Goal: Information Seeking & Learning: Find specific page/section

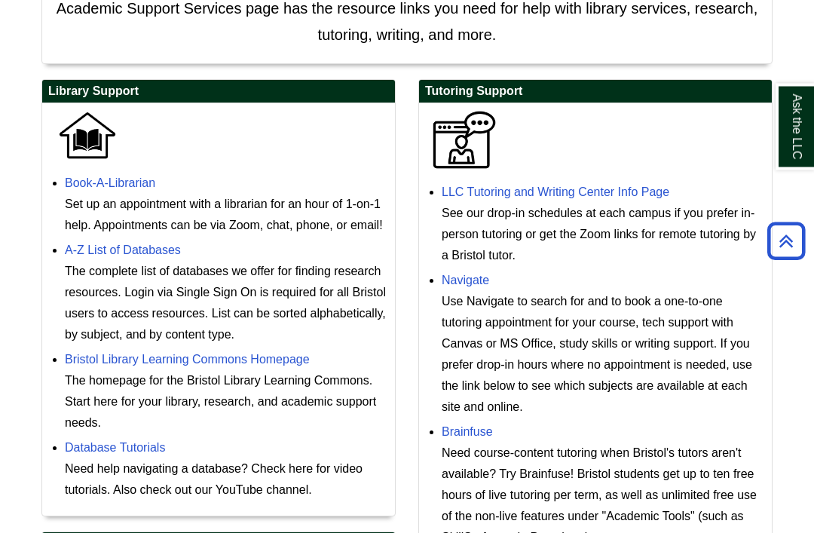
scroll to position [378, 0]
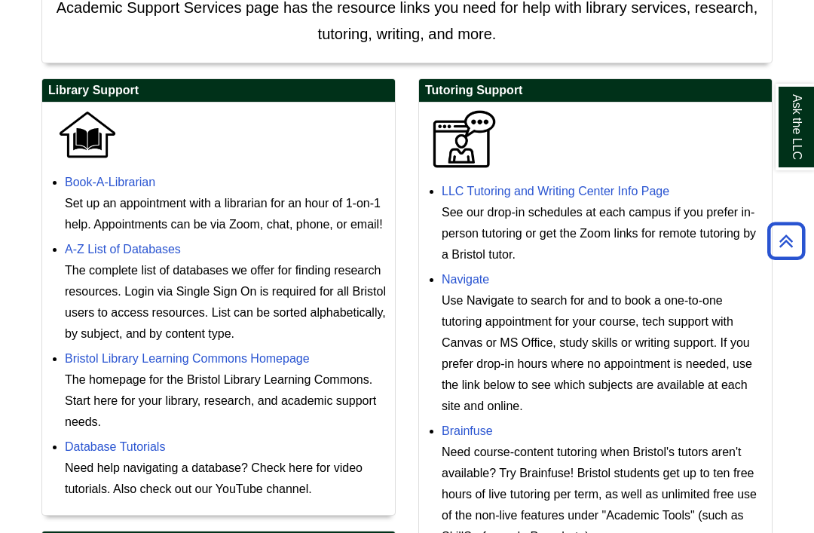
click at [634, 197] on link "LLC Tutoring and Writing Center Info Page" at bounding box center [556, 191] width 228 height 13
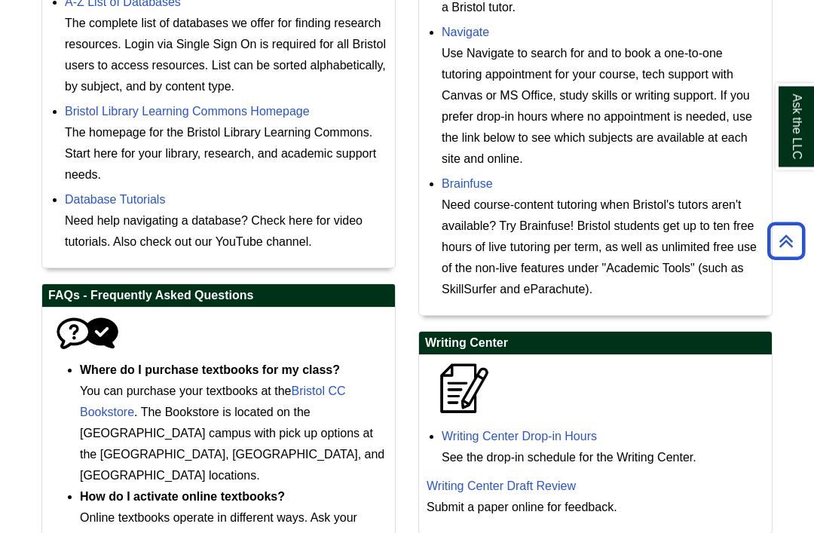
scroll to position [777, 0]
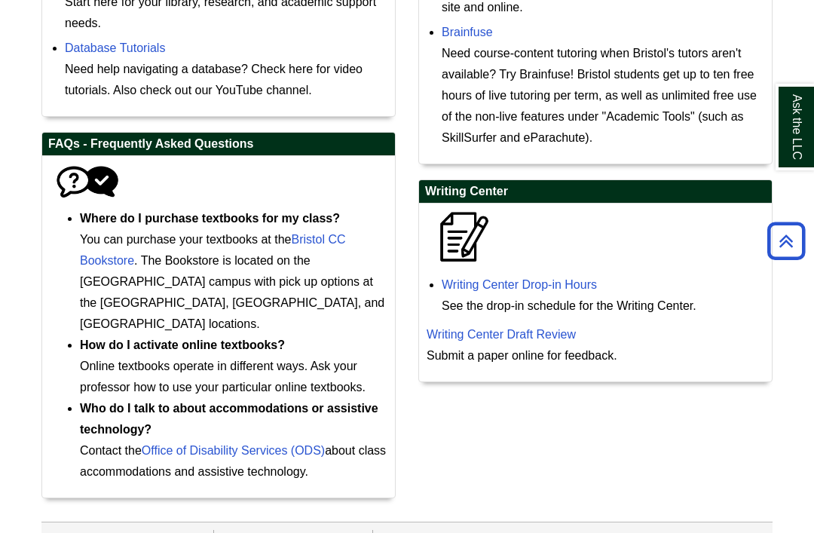
click at [558, 291] on link "Writing Center Drop-in Hours" at bounding box center [519, 284] width 155 height 13
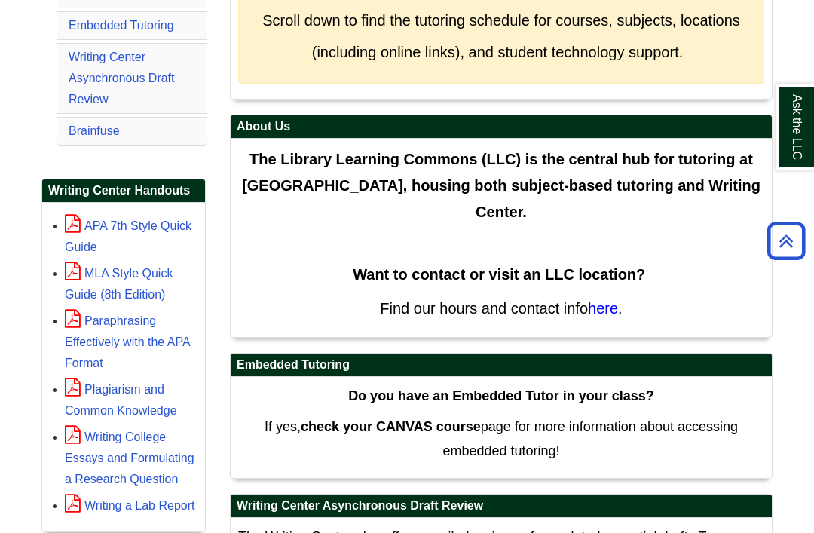
scroll to position [339, 0]
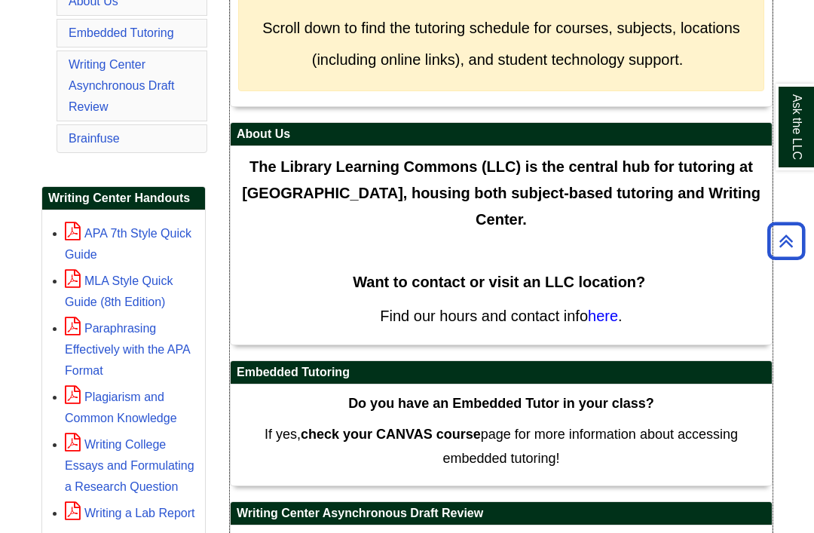
click at [606, 324] on span "here" at bounding box center [603, 315] width 30 height 17
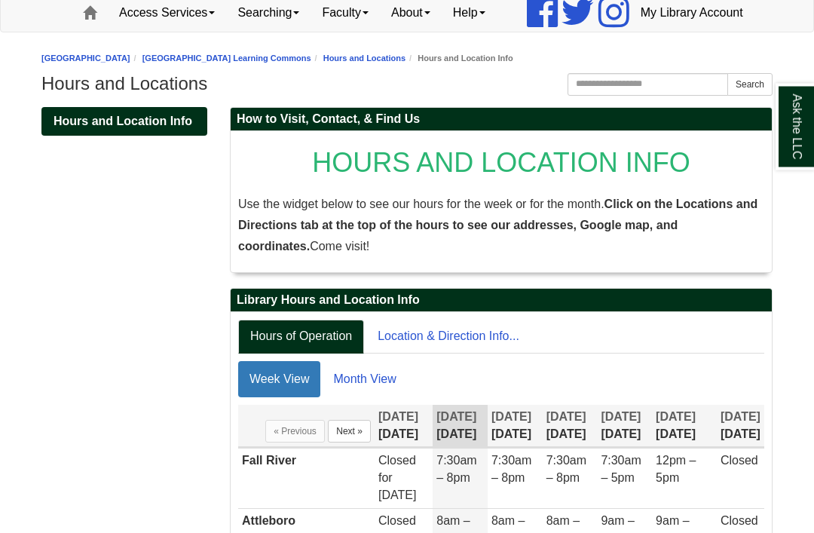
scroll to position [94, 0]
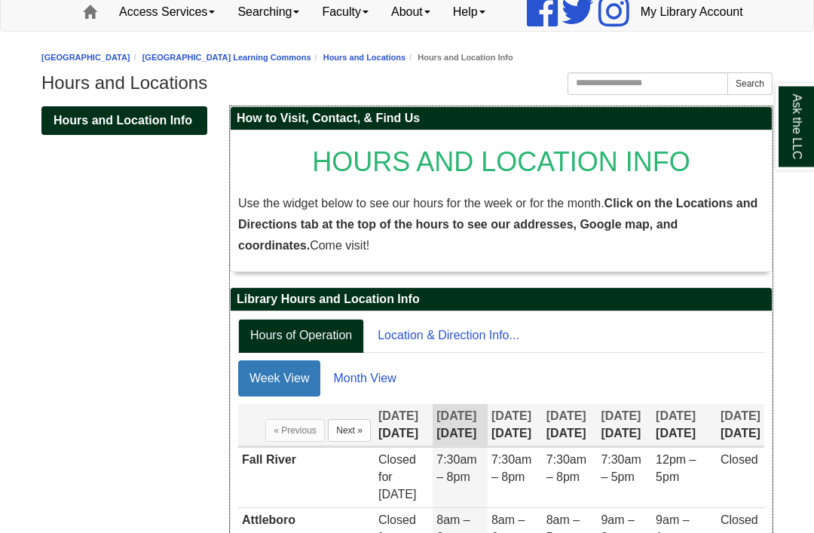
click at [448, 353] on link "Location & Direction Info..." at bounding box center [448, 336] width 166 height 34
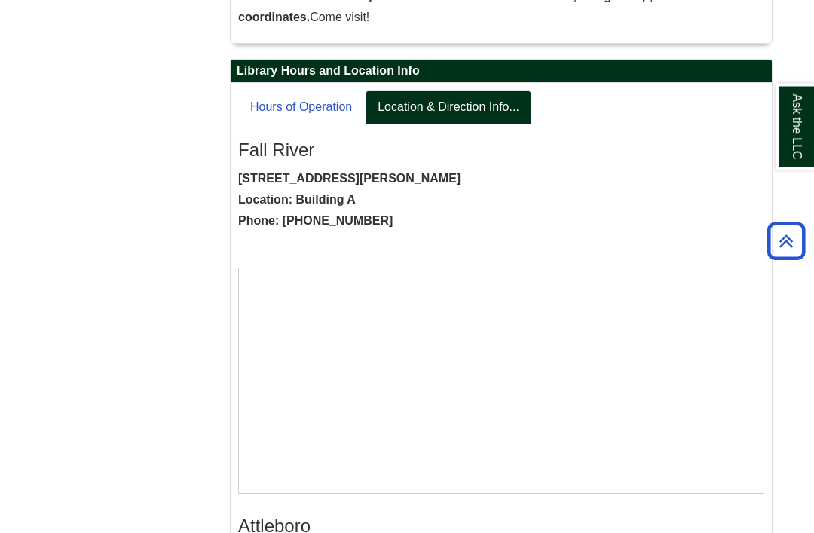
scroll to position [323, 0]
click at [324, 124] on link "Hours of Operation" at bounding box center [301, 107] width 126 height 34
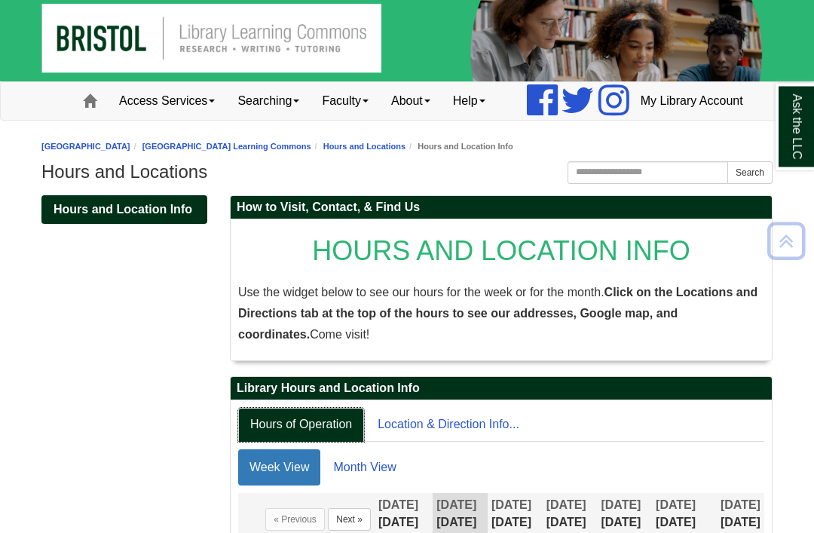
scroll to position [0, 0]
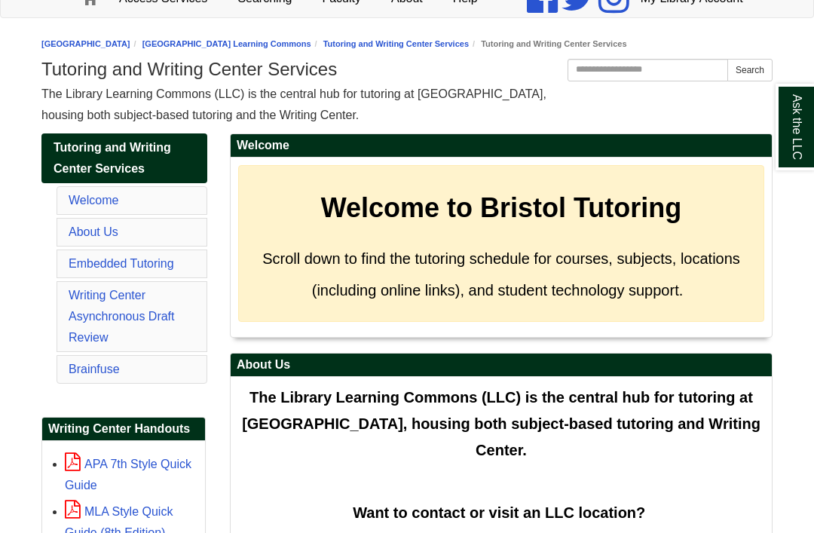
scroll to position [88, 0]
